Goal: Task Accomplishment & Management: Use online tool/utility

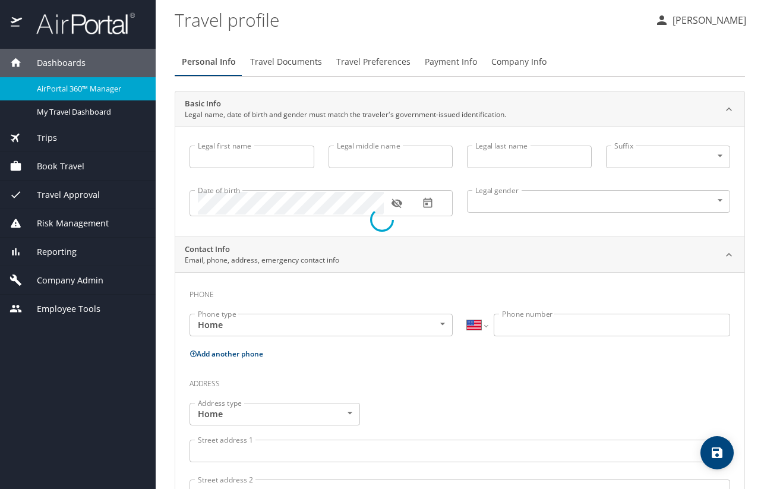
select select "US"
type input "Allison"
type input "Grace"
type input "Holum"
type input "Female"
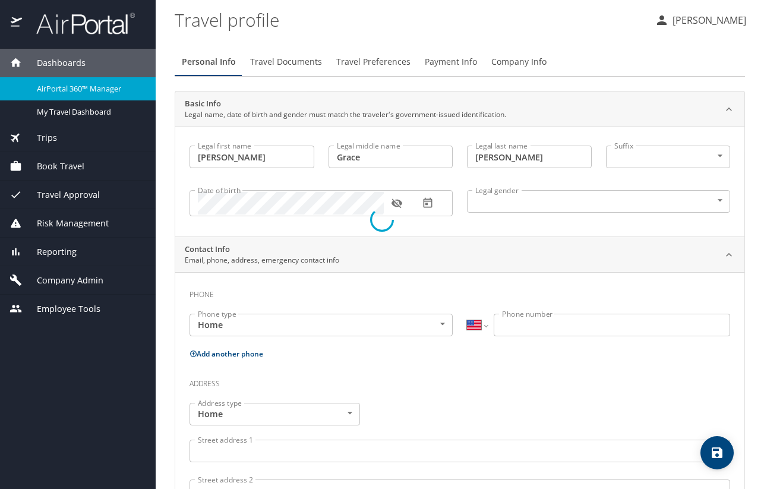
select select "US"
select select "AT"
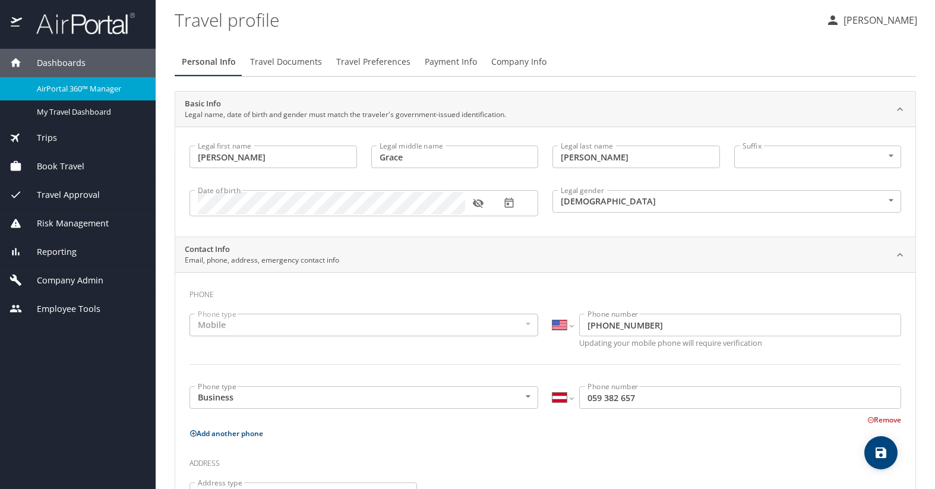
click at [88, 201] on span "Travel Approval" at bounding box center [61, 194] width 78 height 13
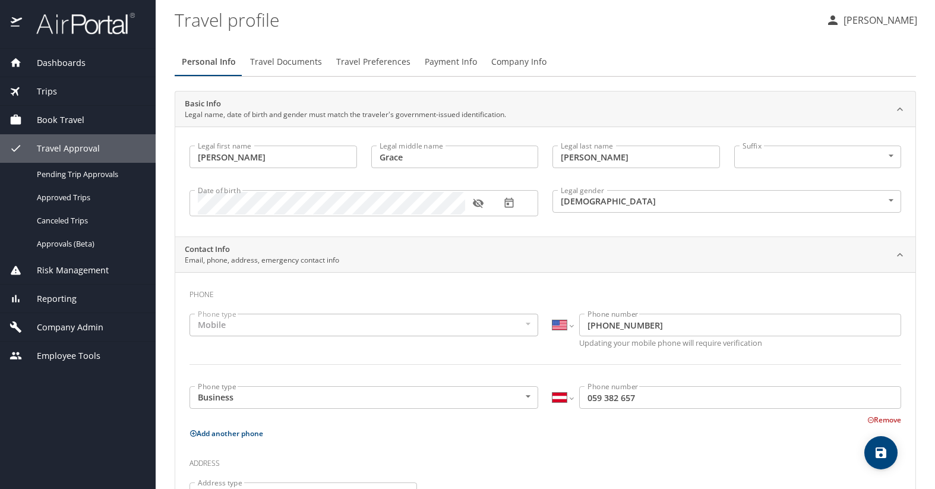
click at [80, 126] on span "Book Travel" at bounding box center [53, 119] width 62 height 13
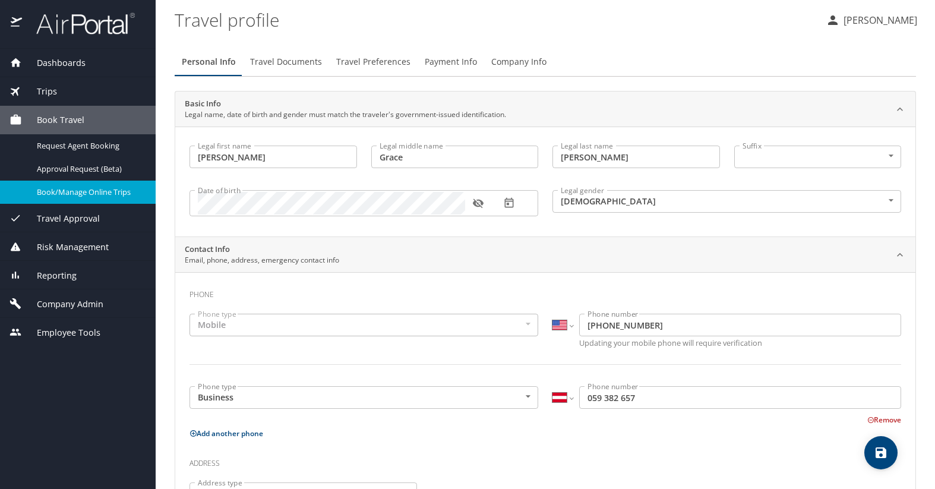
click at [91, 185] on div "Book/Manage Online Trips" at bounding box center [78, 192] width 137 height 14
